Goal: Navigation & Orientation: Find specific page/section

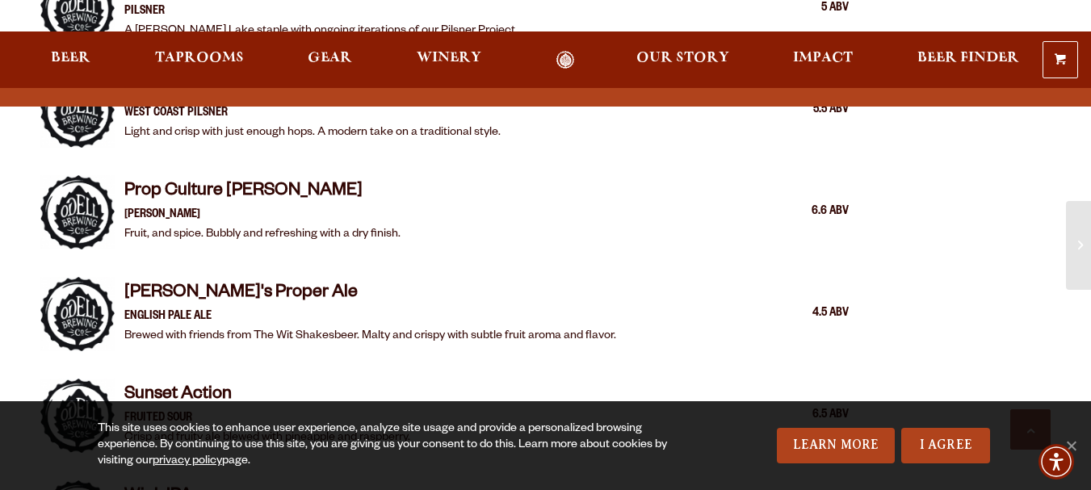
scroll to position [1696, 0]
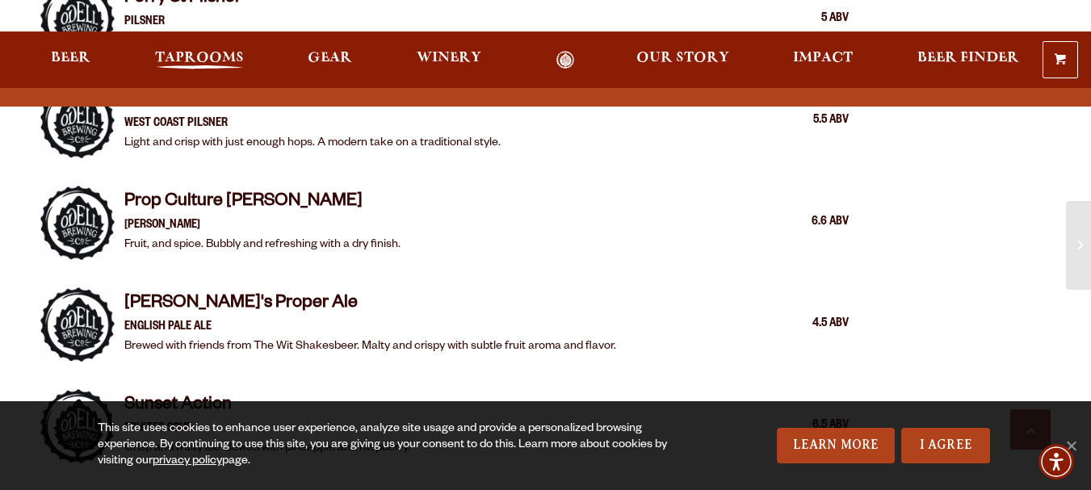
click at [236, 52] on span "Taprooms" at bounding box center [199, 58] width 89 height 13
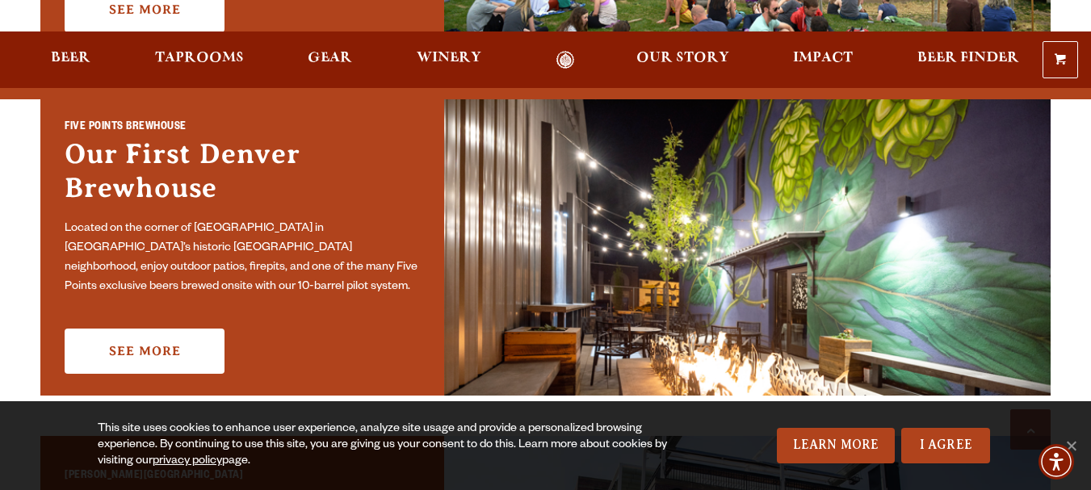
scroll to position [888, 0]
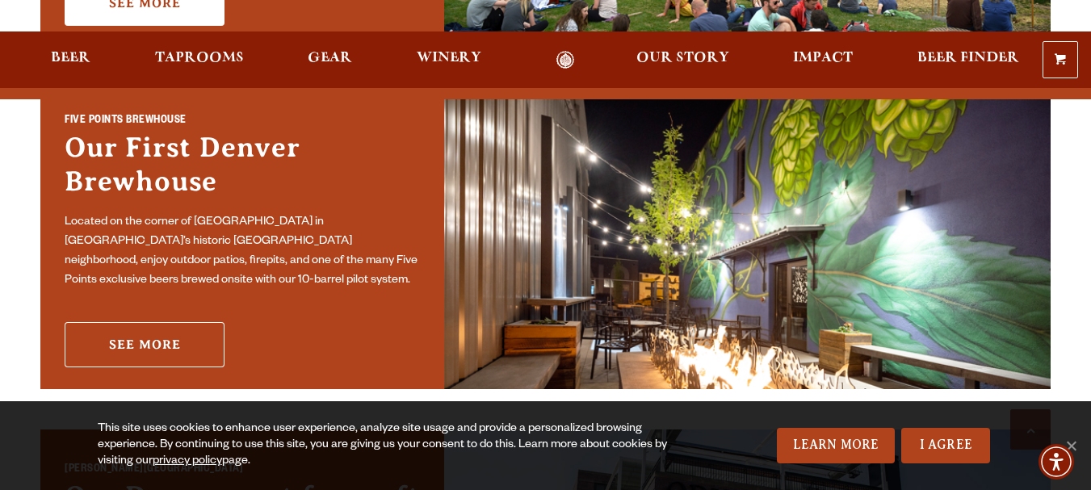
click at [166, 322] on link "See More" at bounding box center [145, 344] width 160 height 45
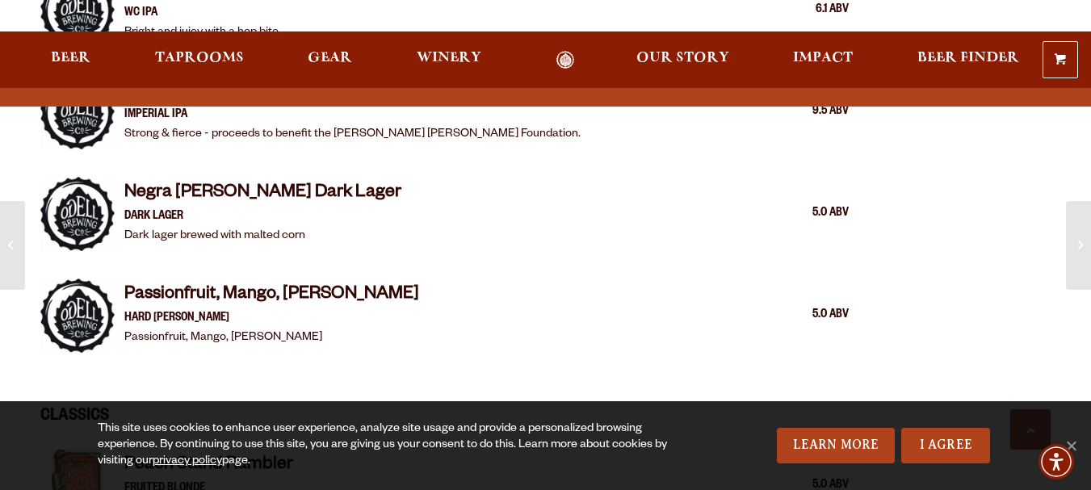
scroll to position [2572, 0]
